Goal: Task Accomplishment & Management: Manage account settings

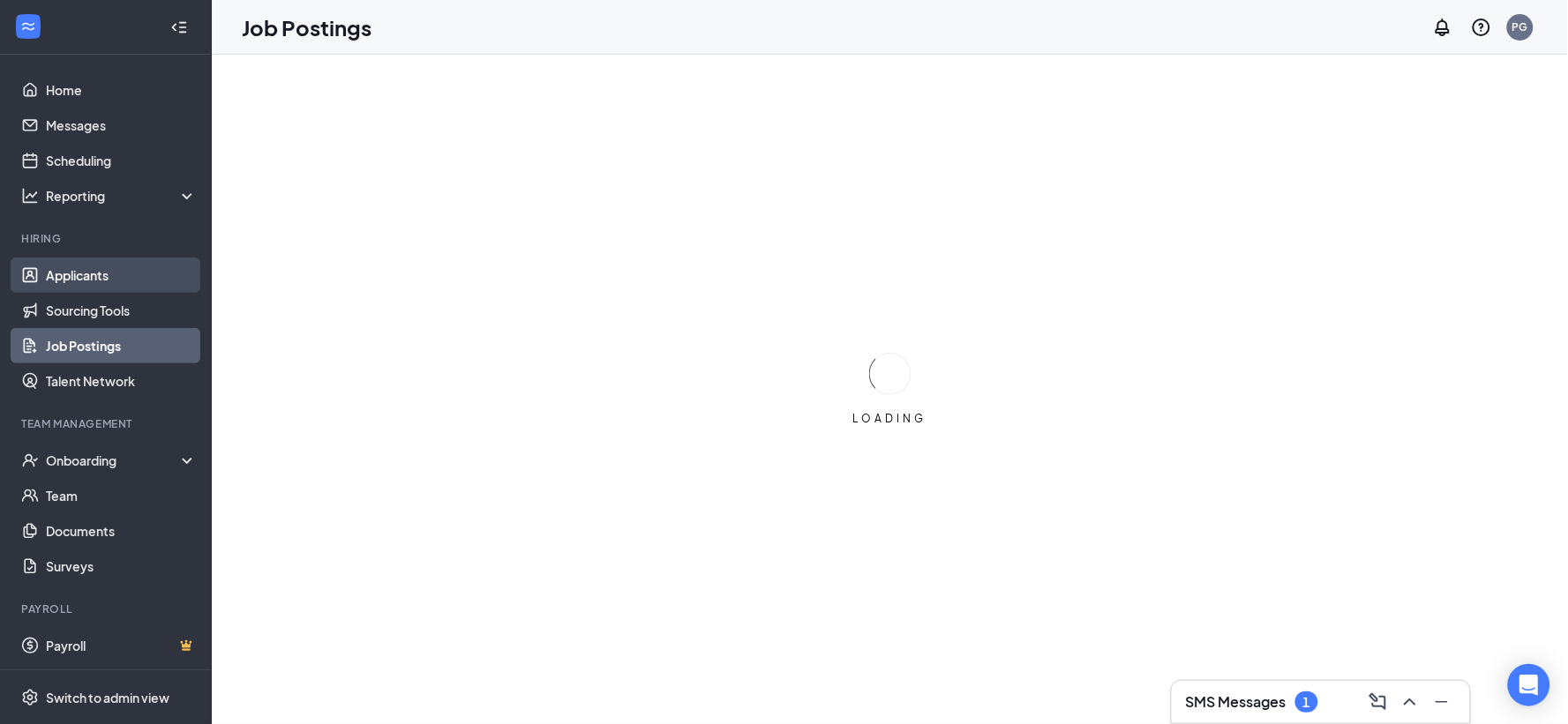
click at [76, 275] on link "Applicants" at bounding box center [122, 275] width 151 height 35
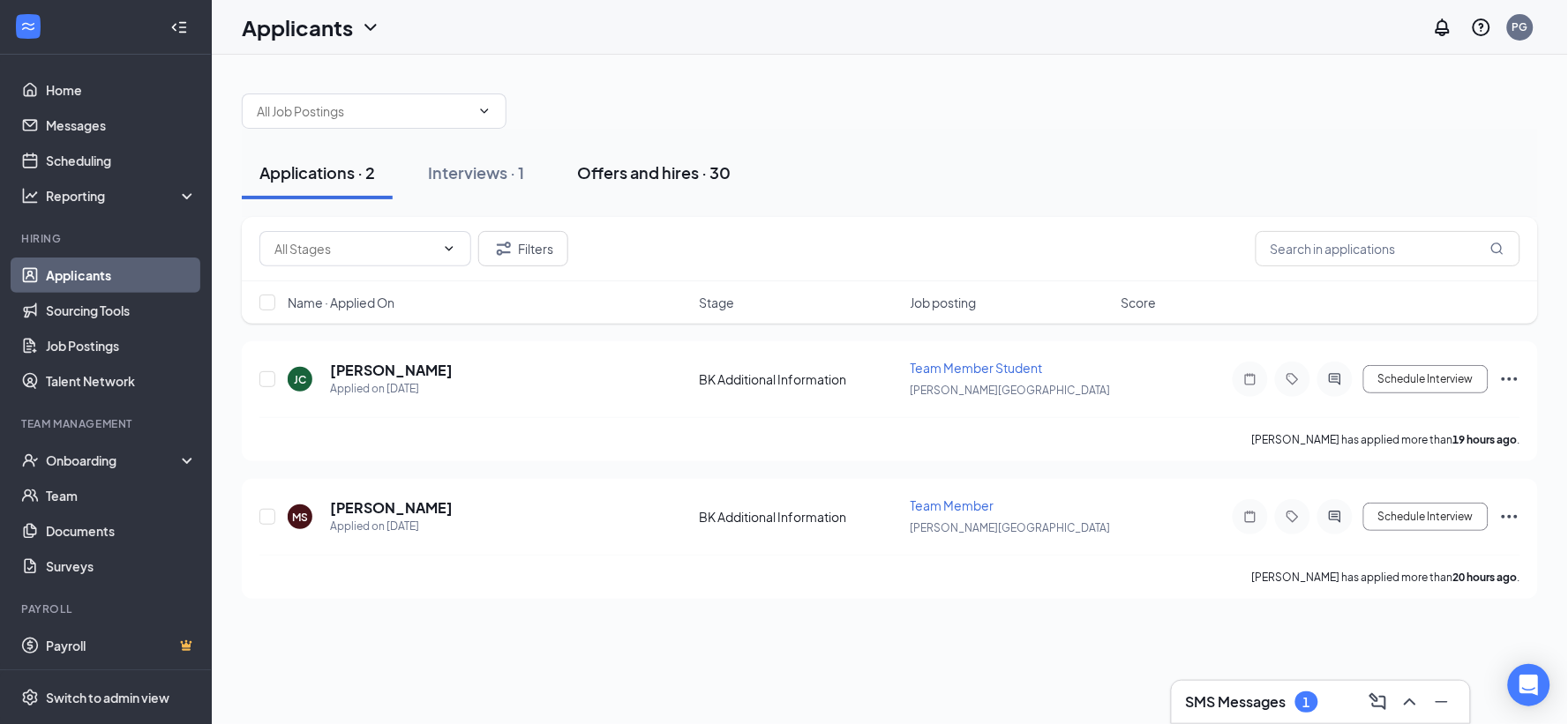
click at [665, 177] on div "Offers and hires · 30" at bounding box center [654, 172] width 154 height 23
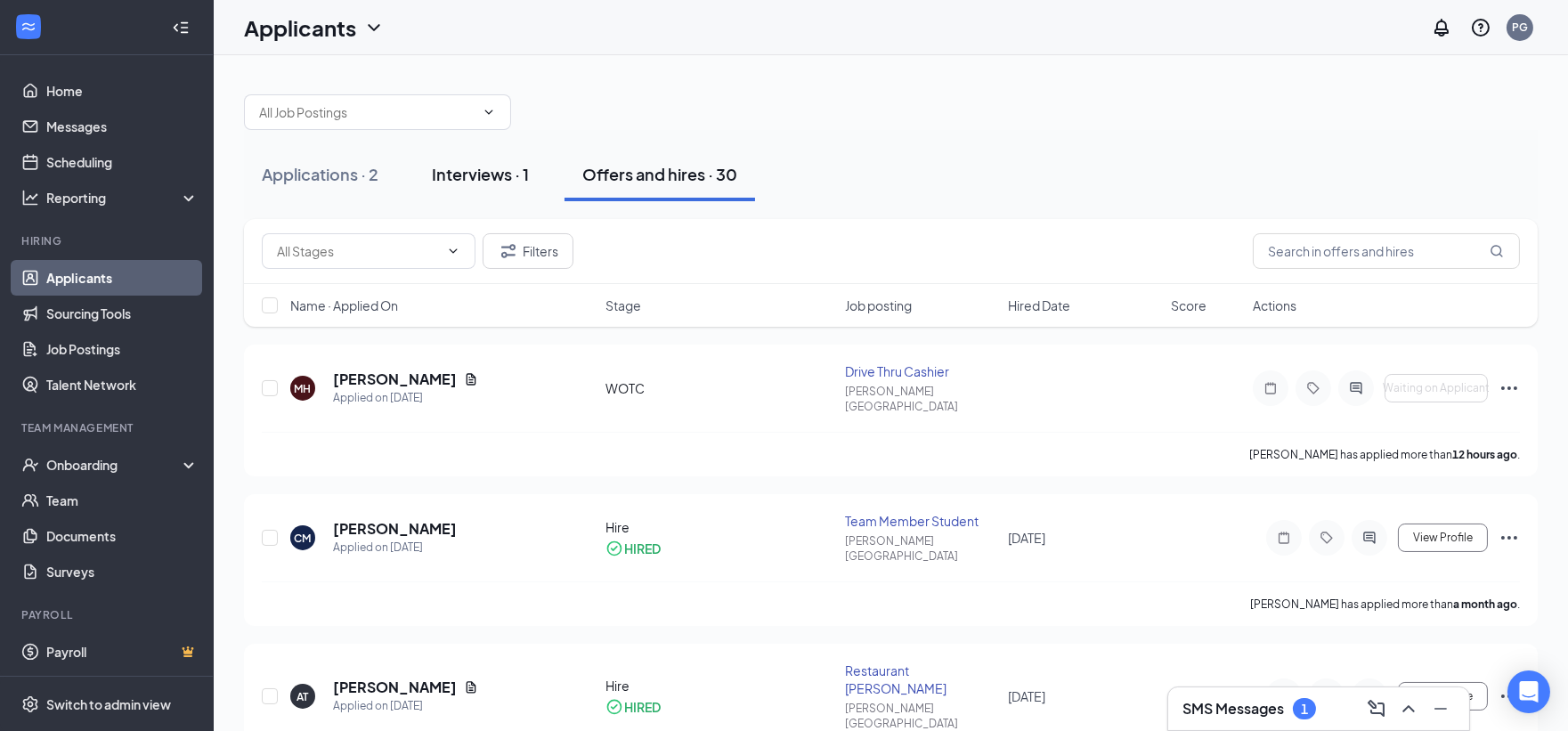
click at [456, 173] on div "Interviews · 1" at bounding box center [480, 174] width 97 height 23
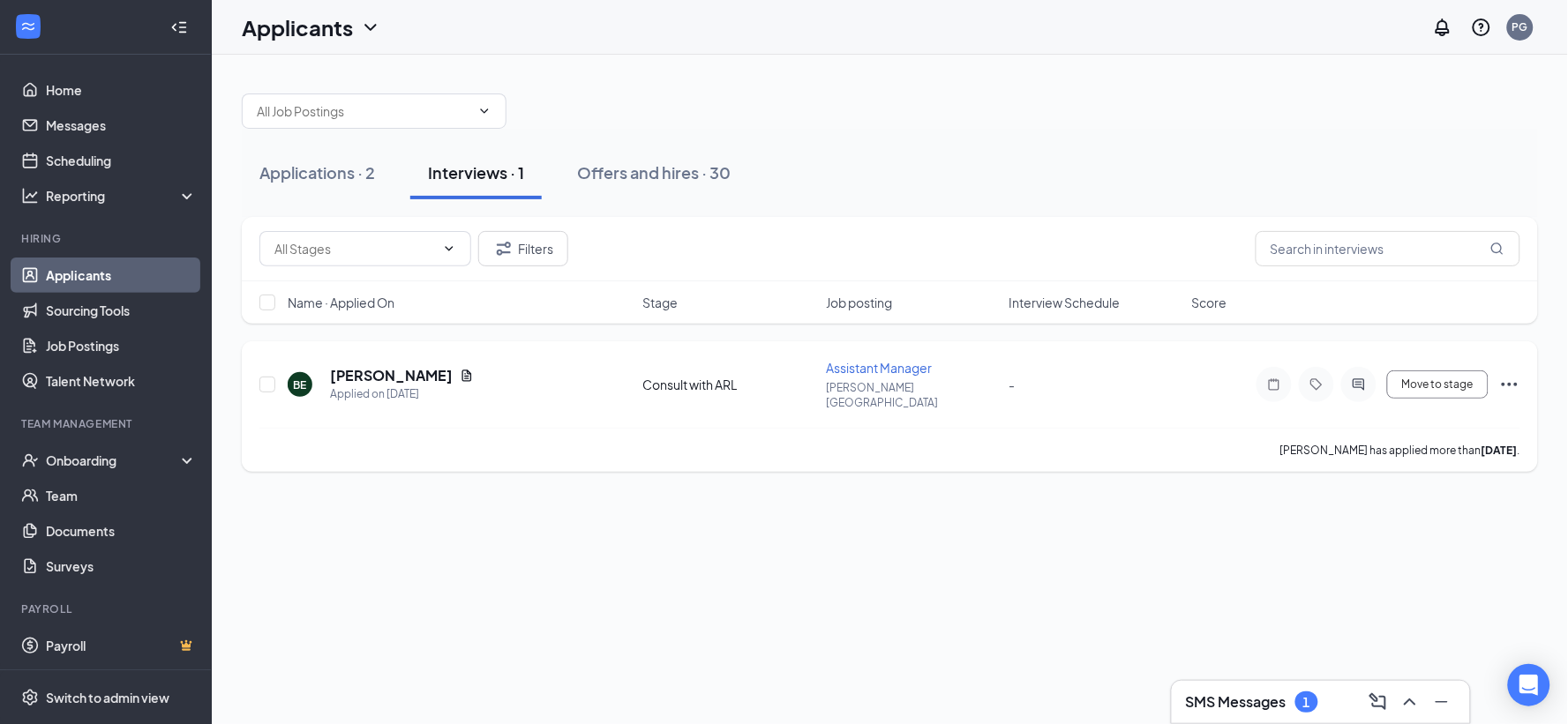
click at [1511, 383] on icon "Ellipses" at bounding box center [1510, 385] width 16 height 4
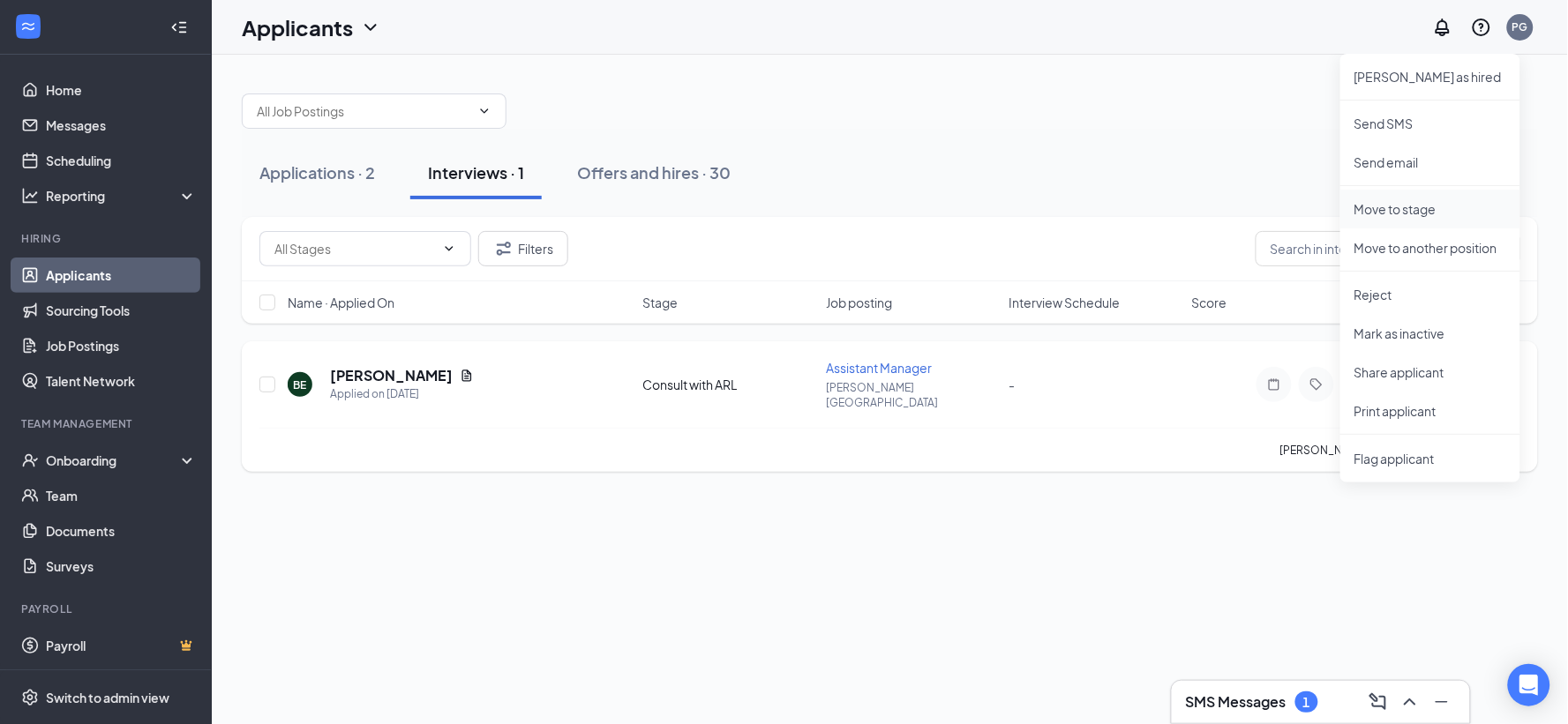
click at [1378, 209] on p "Move to stage" at bounding box center [1431, 209] width 152 height 18
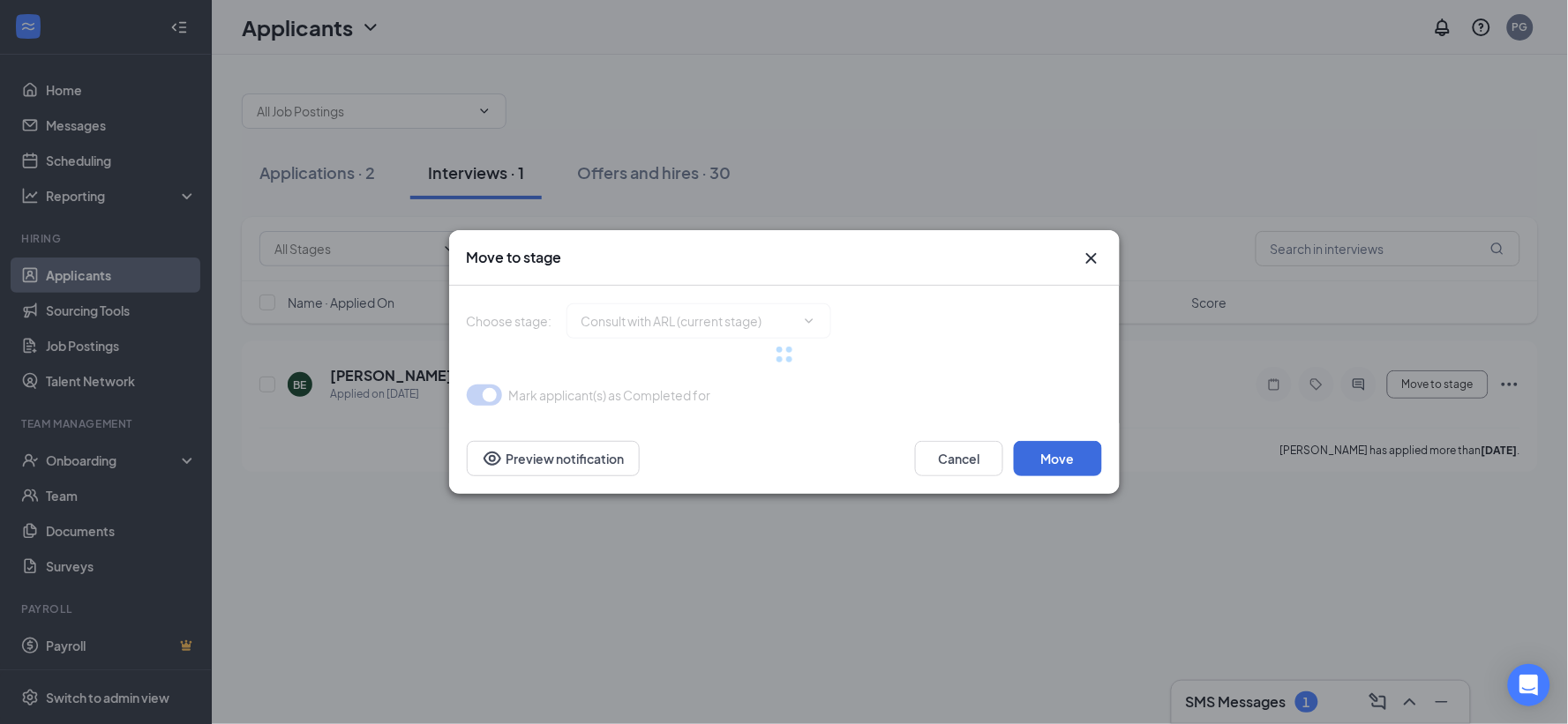
type input "Send Offer Letter (next stage)"
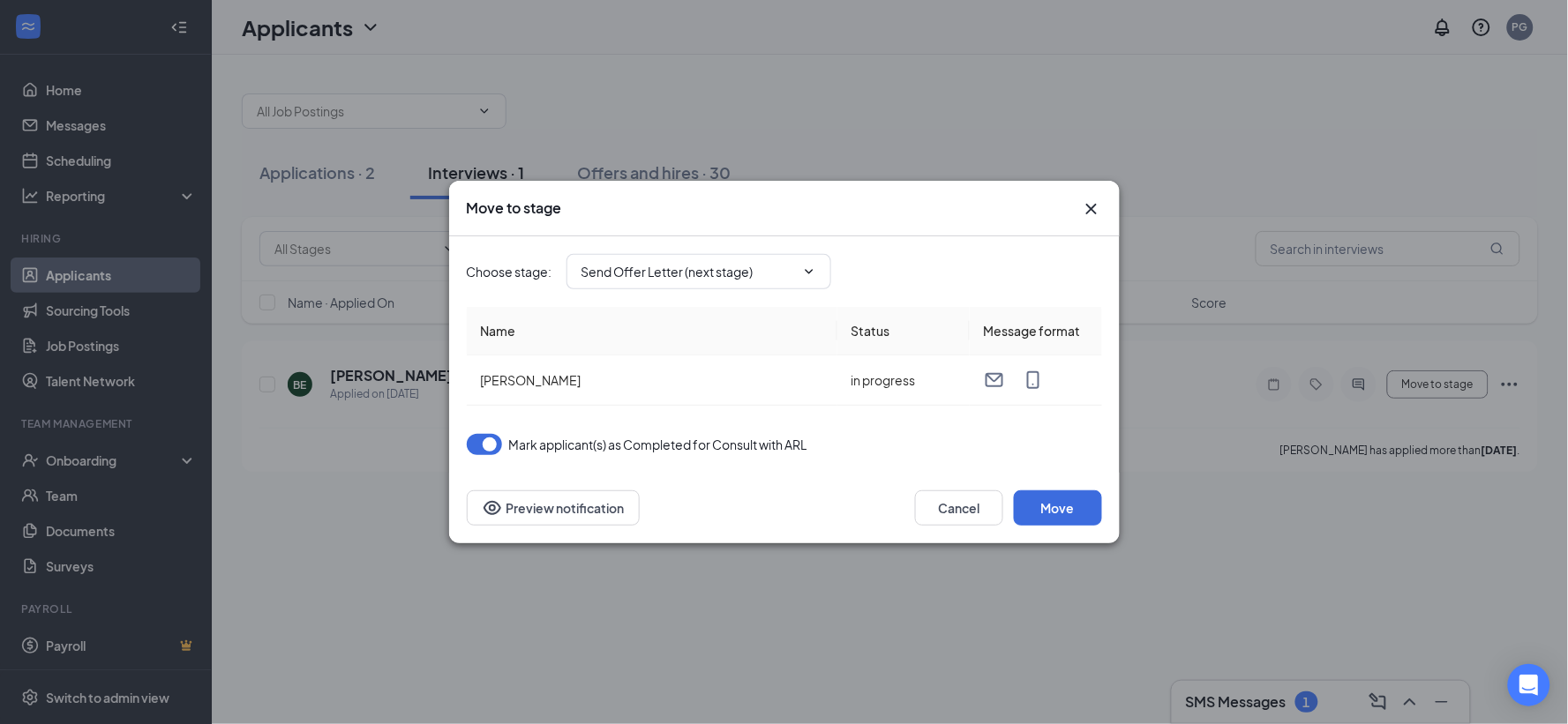
click at [1089, 206] on icon "Cross" at bounding box center [1091, 209] width 11 height 11
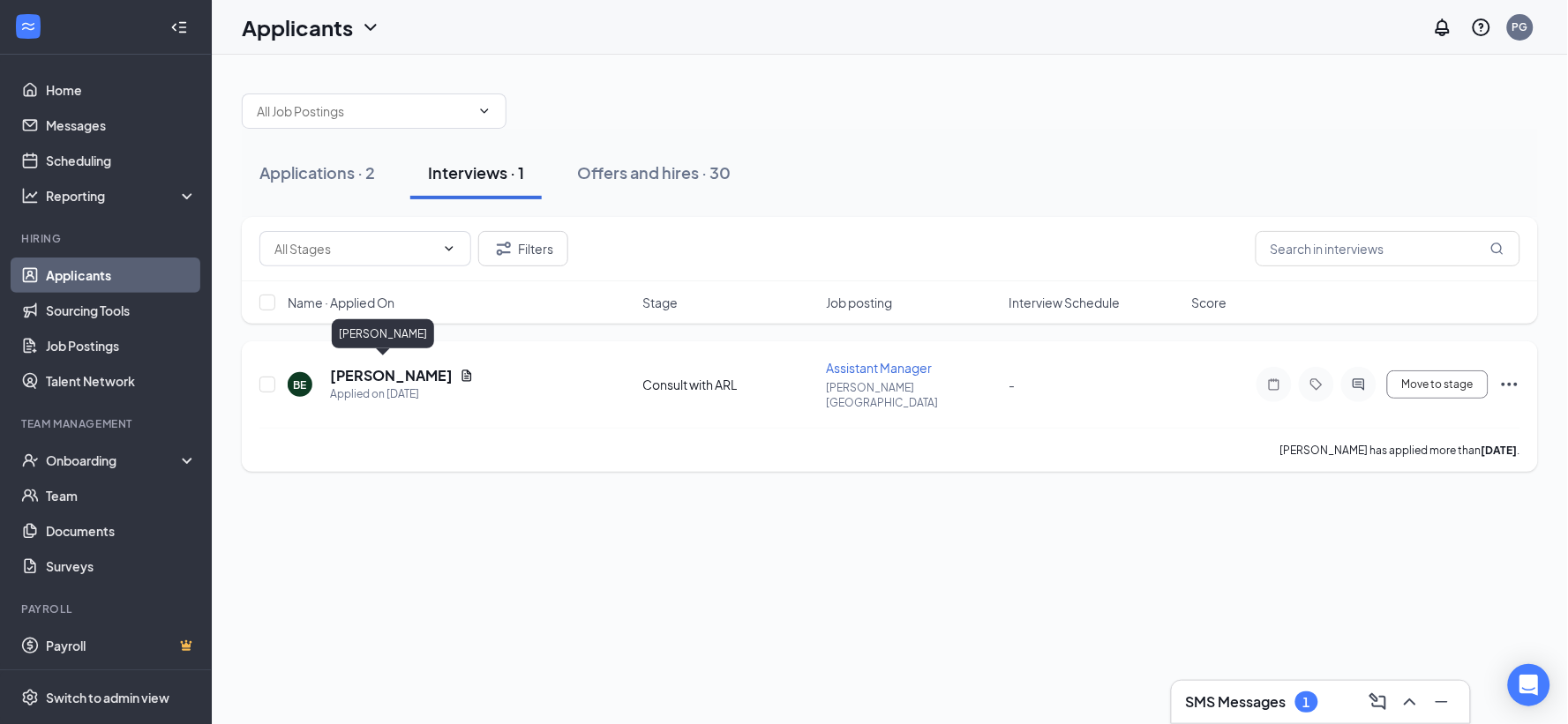
click at [381, 366] on h5 "[PERSON_NAME]" at bounding box center [391, 376] width 122 height 20
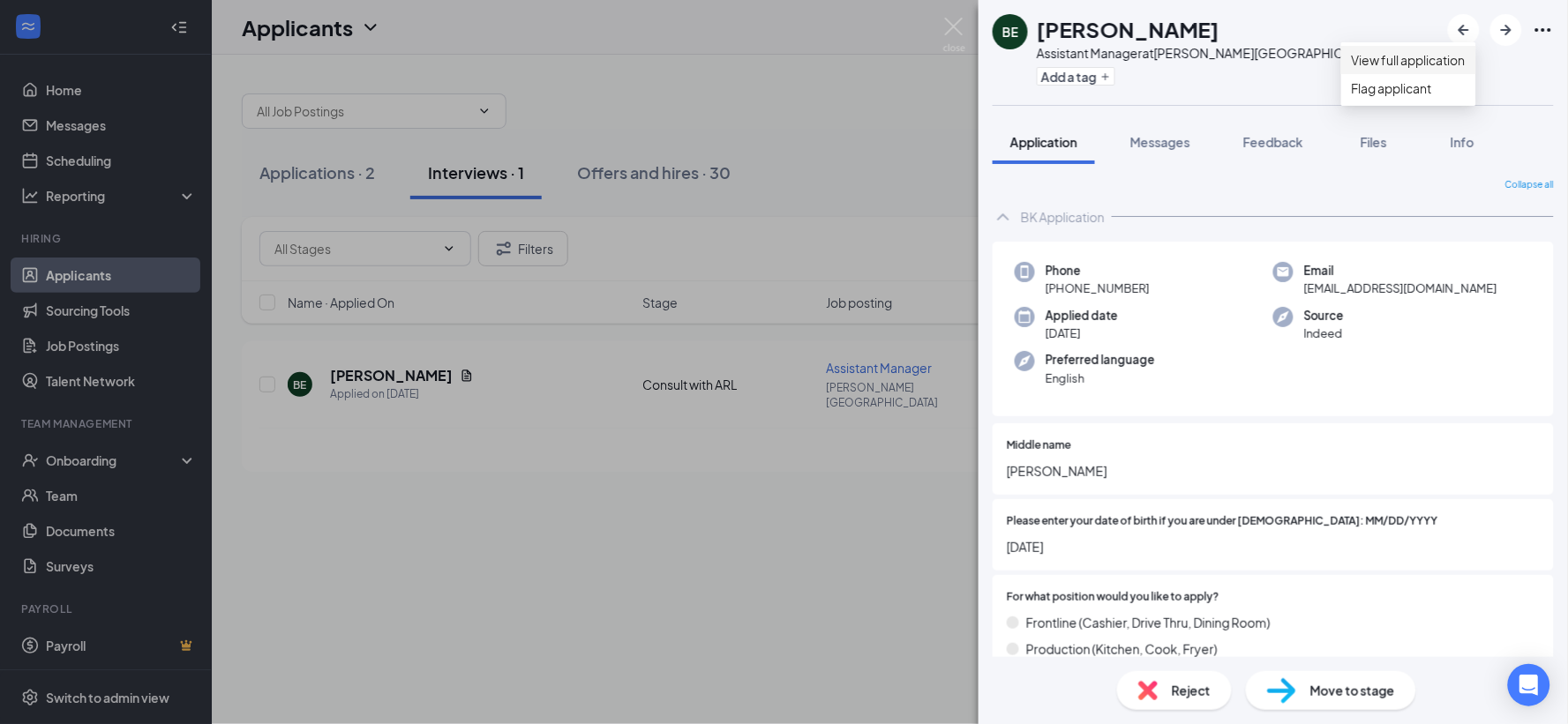
click at [1457, 70] on link "View full application" at bounding box center [1409, 60] width 114 height 20
drag, startPoint x: 636, startPoint y: 160, endPoint x: 617, endPoint y: 93, distance: 69.6
click at [629, 128] on div "BE Bruce Ealy Assistant Manager at BK Grove City Add a tag Application Messages…" at bounding box center [784, 362] width 1568 height 724
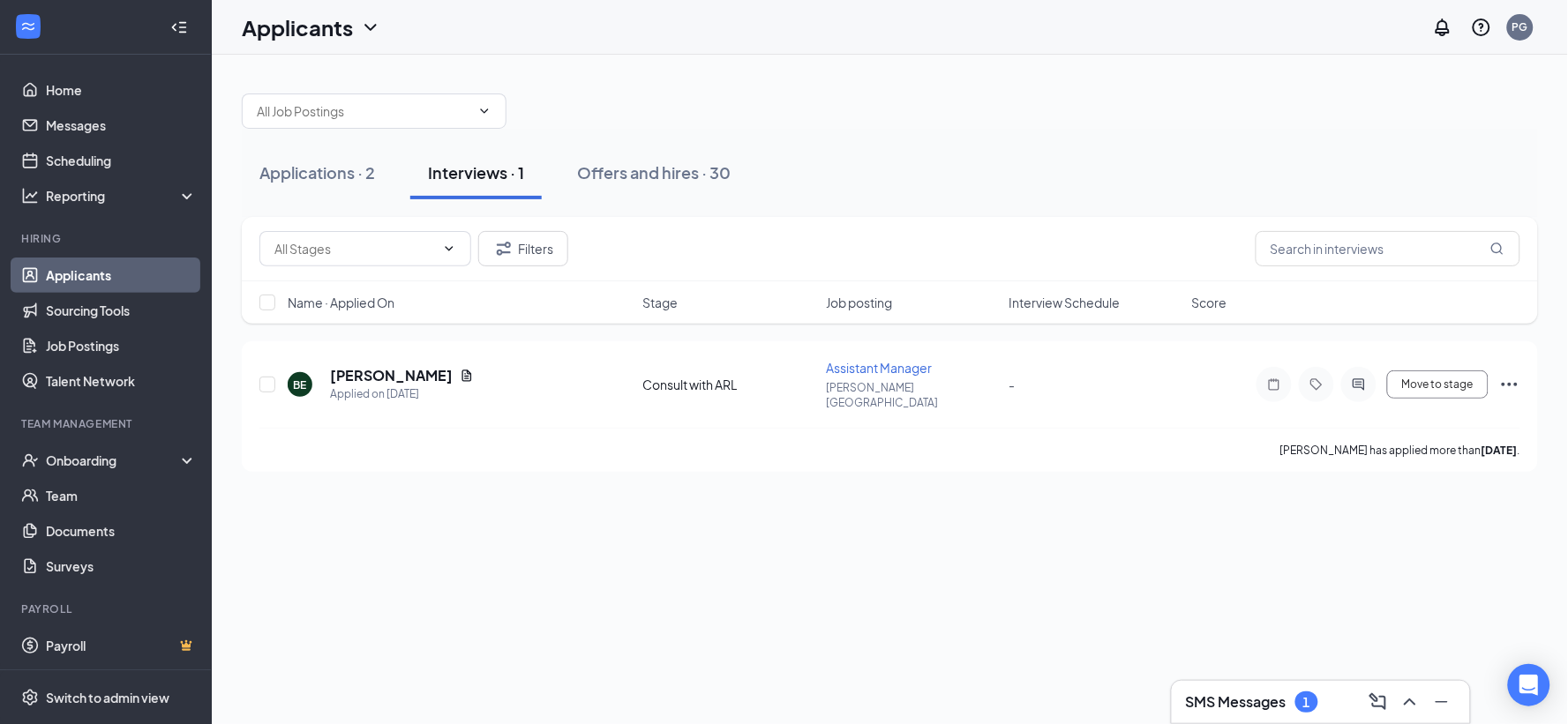
click at [619, 91] on div at bounding box center [890, 102] width 1297 height 53
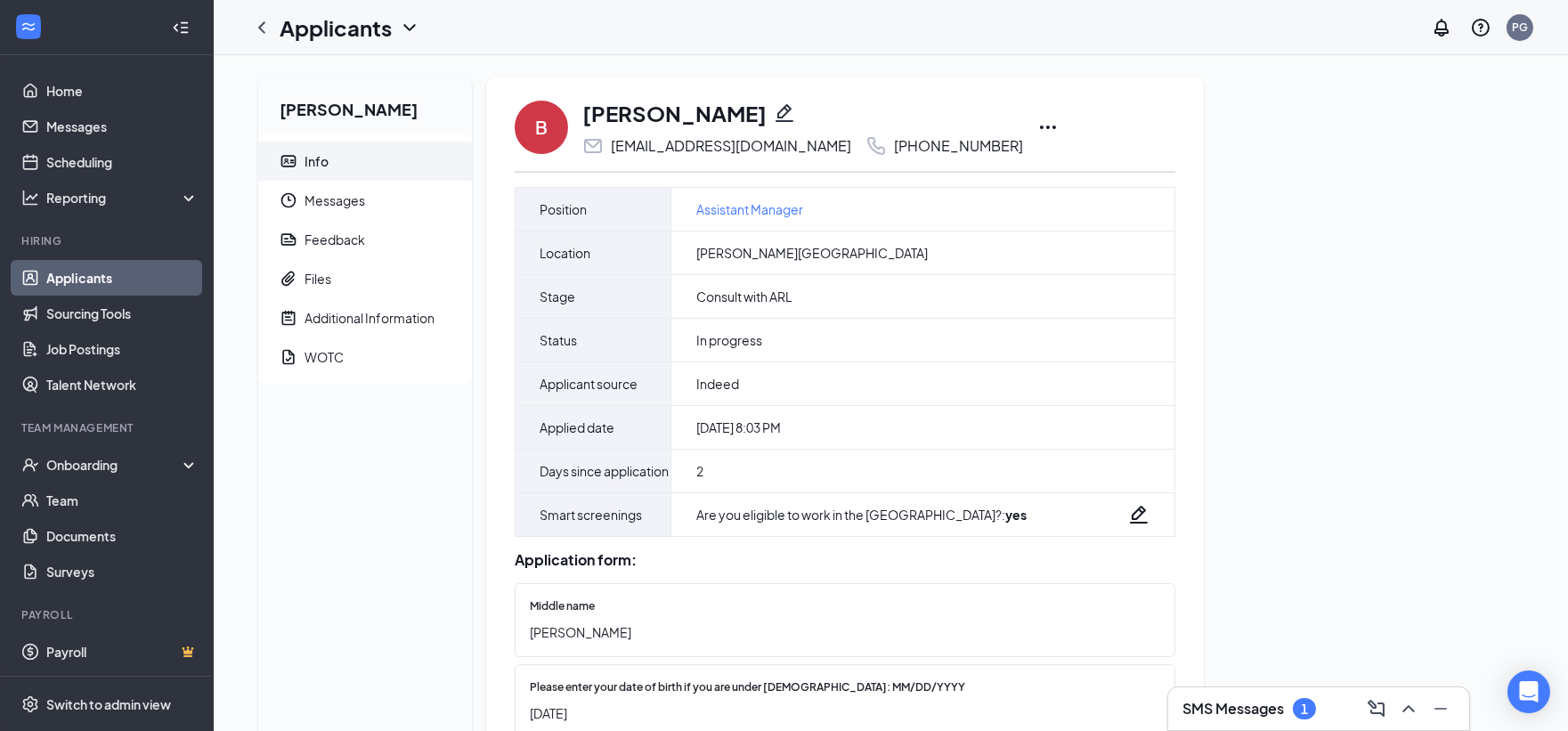
click at [1037, 126] on icon "Ellipses" at bounding box center [1048, 128] width 22 height 22
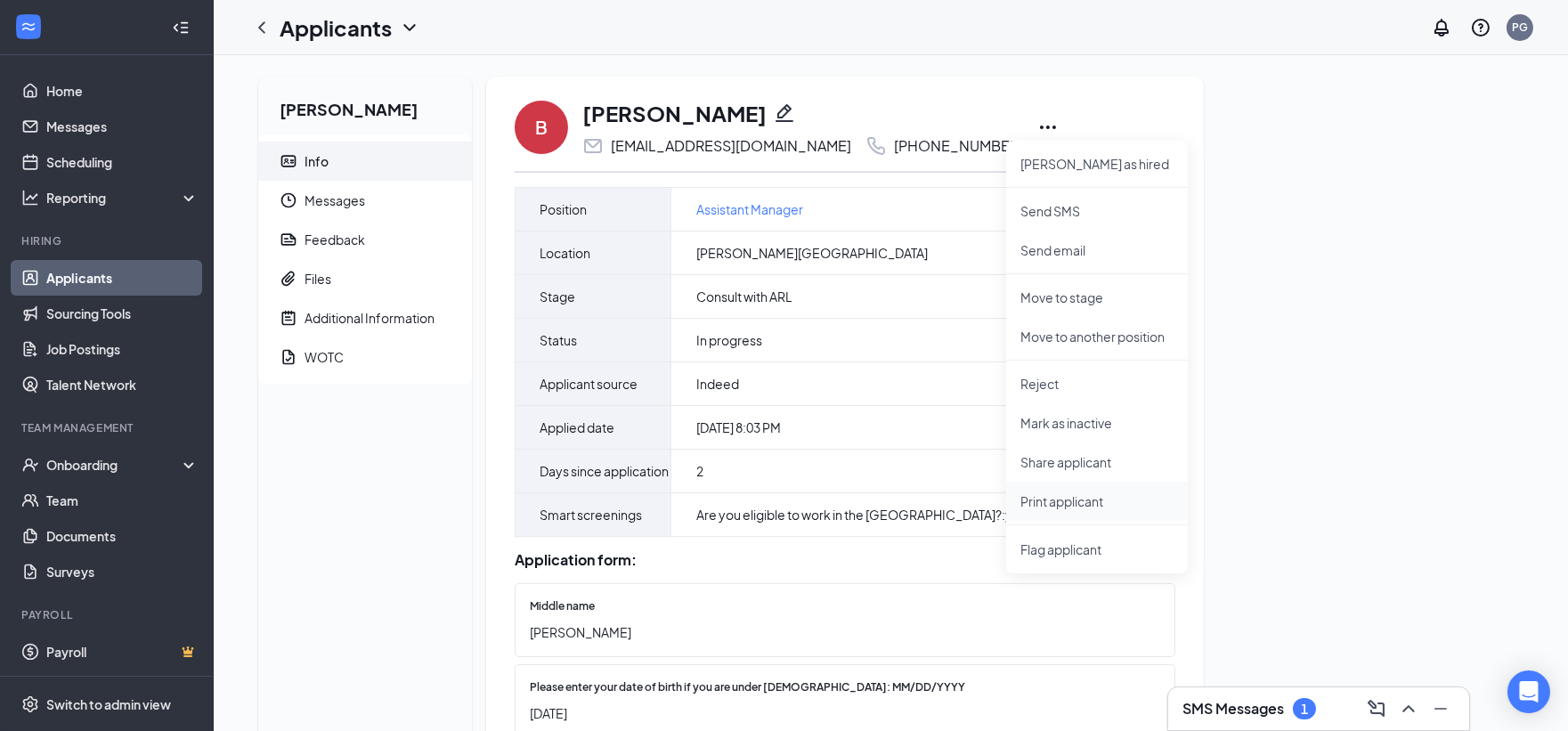
click at [1070, 500] on p "Print applicant" at bounding box center [1096, 502] width 153 height 18
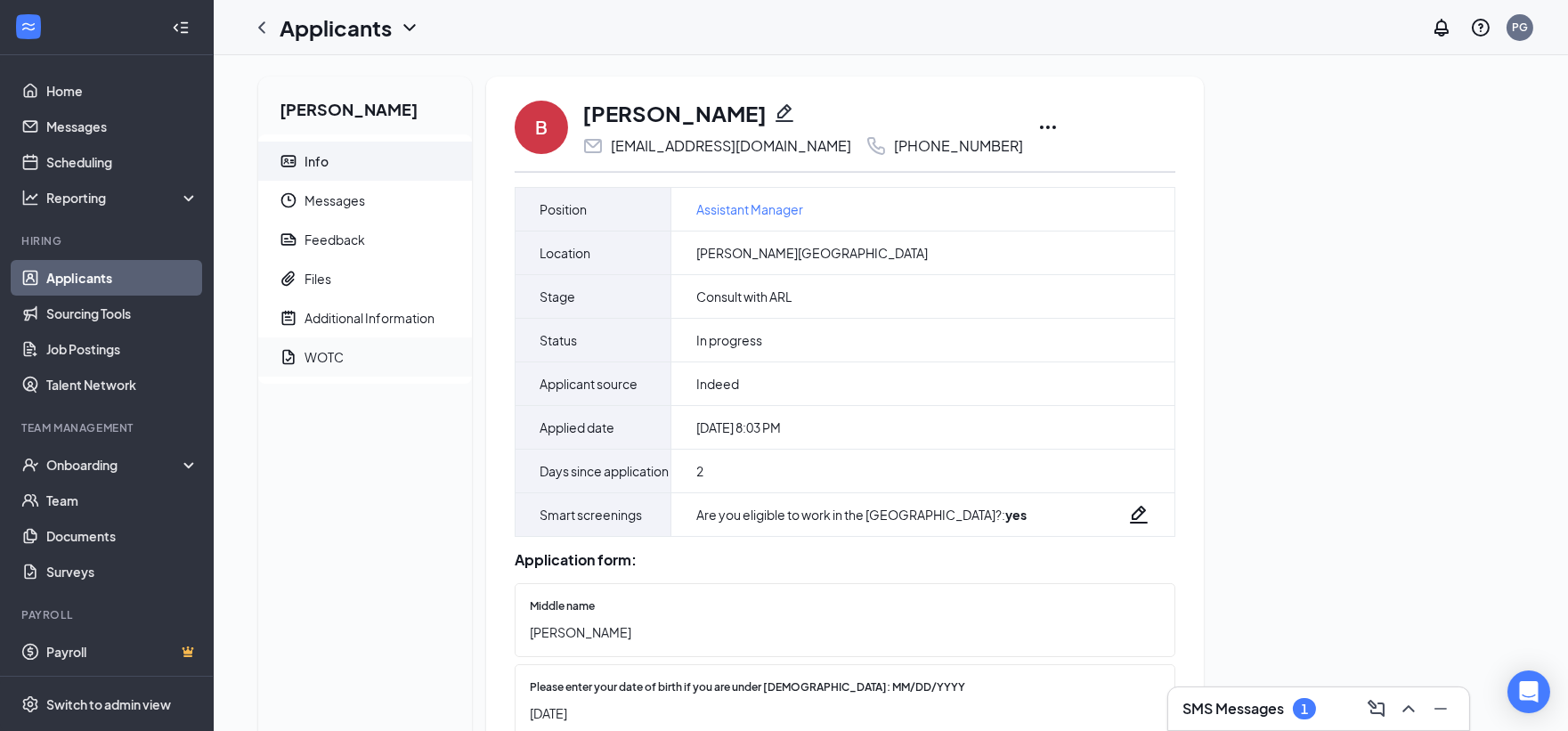
click at [326, 356] on div "WOTC" at bounding box center [324, 357] width 40 height 18
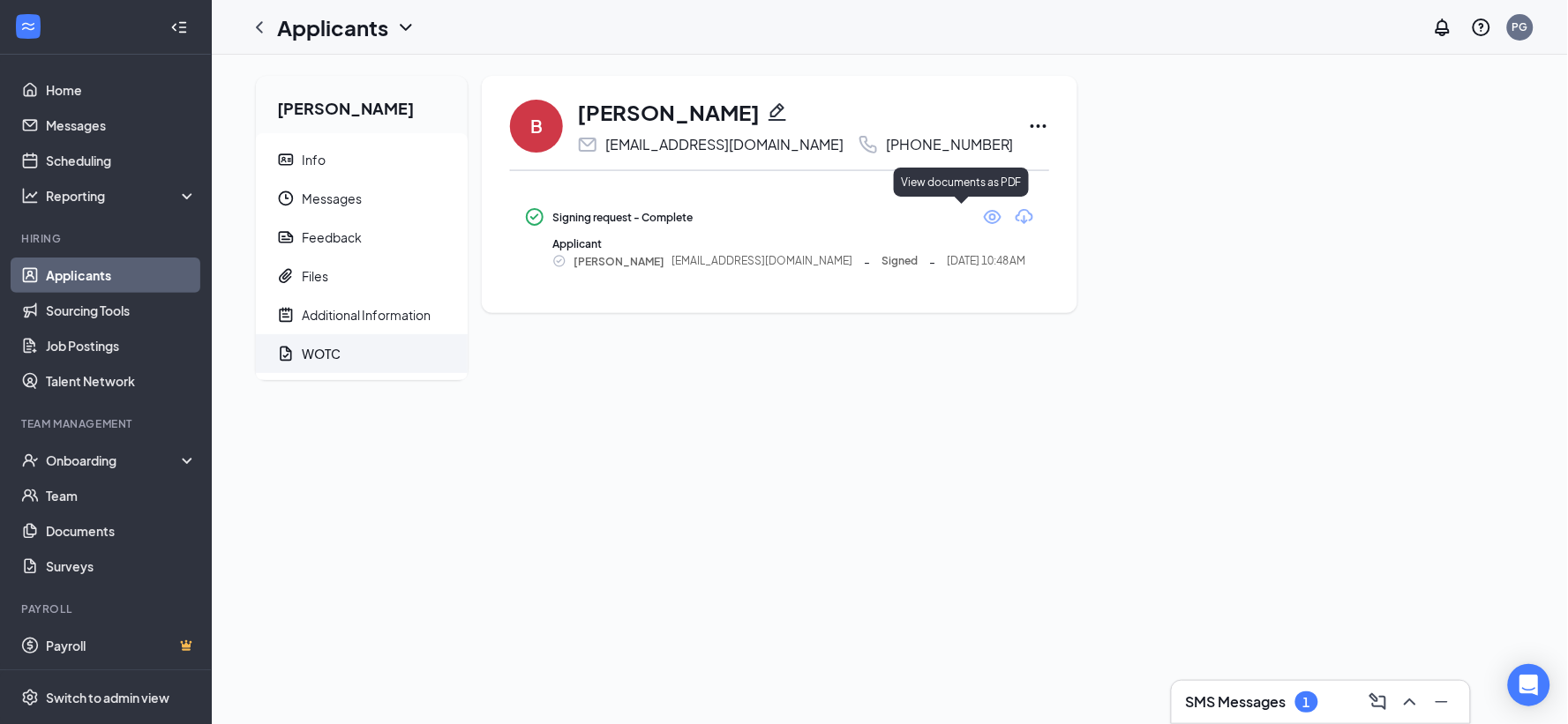
click at [982, 217] on icon "Eye" at bounding box center [993, 217] width 22 height 22
